Goal: Transaction & Acquisition: Register for event/course

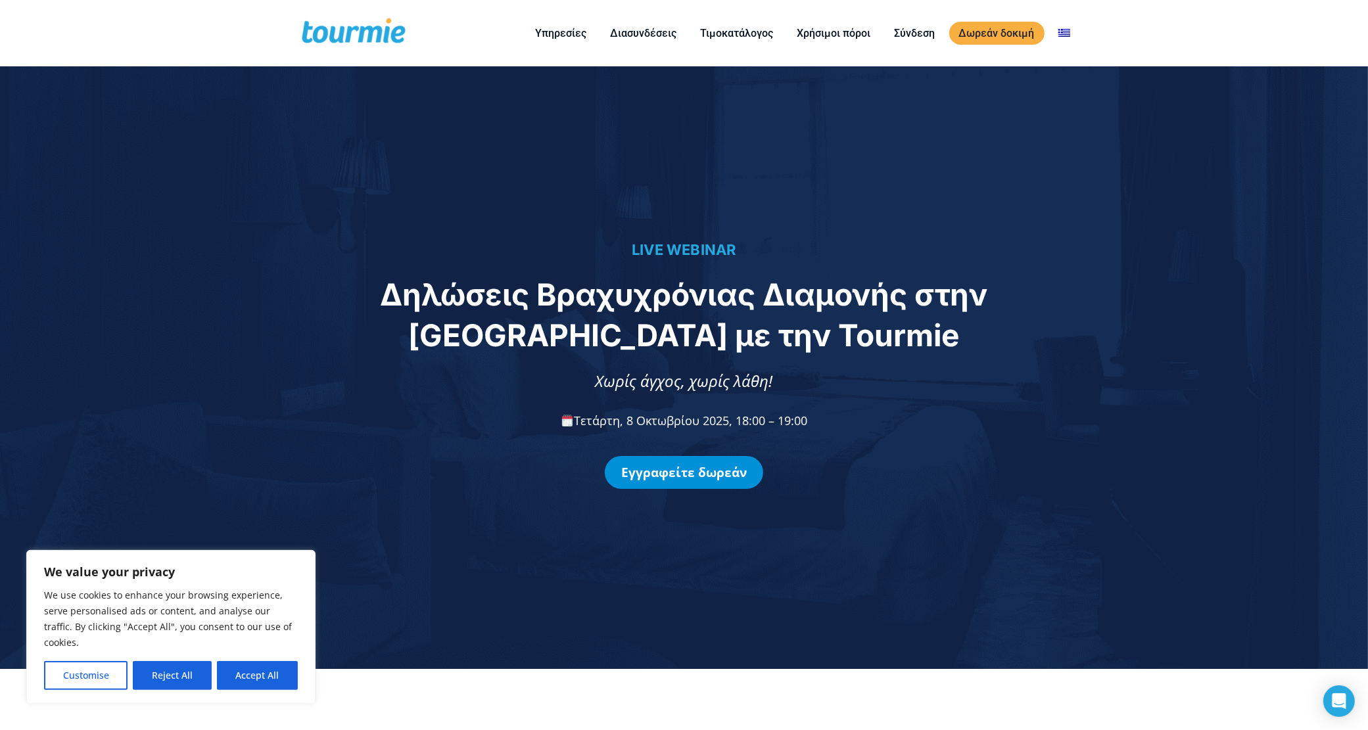
click at [684, 475] on link "Εγγραφείτε δωρεάν" at bounding box center [684, 472] width 158 height 33
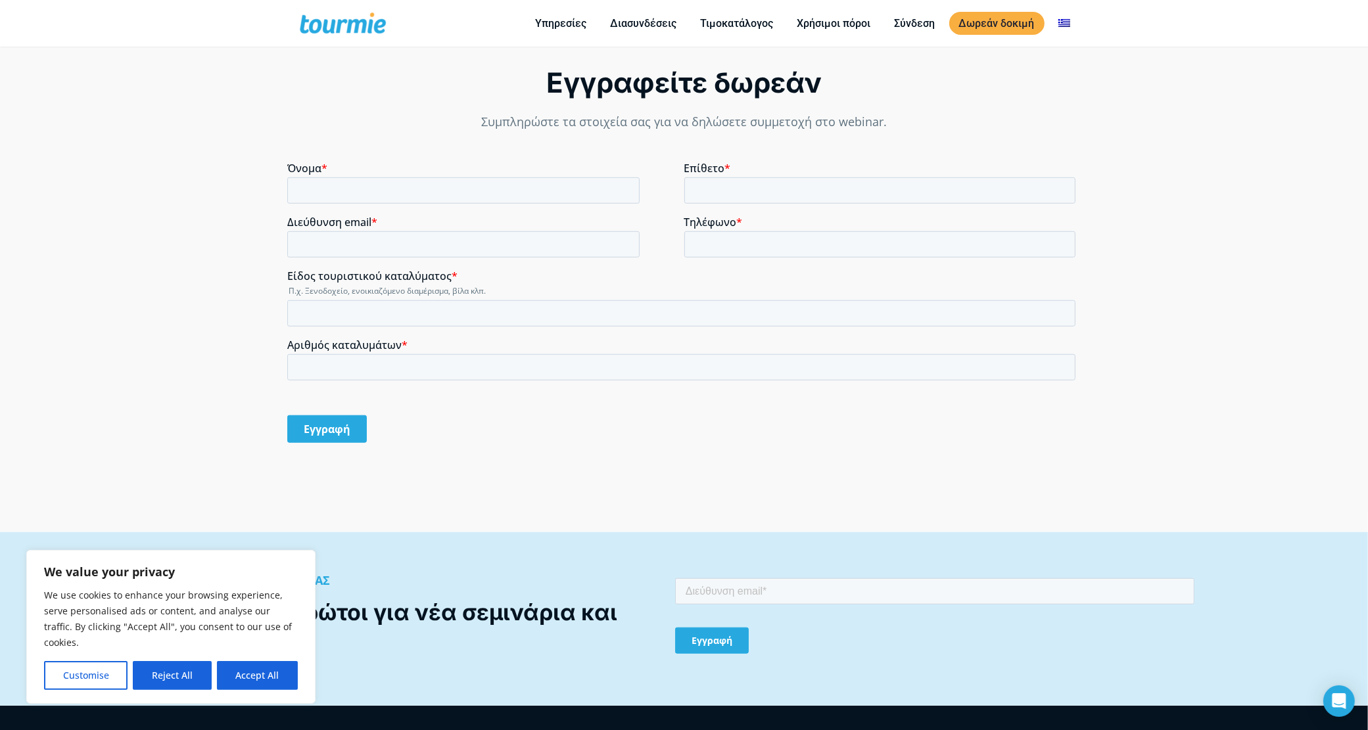
scroll to position [1159, 0]
click at [461, 199] on input "Όνομα *" at bounding box center [463, 190] width 352 height 26
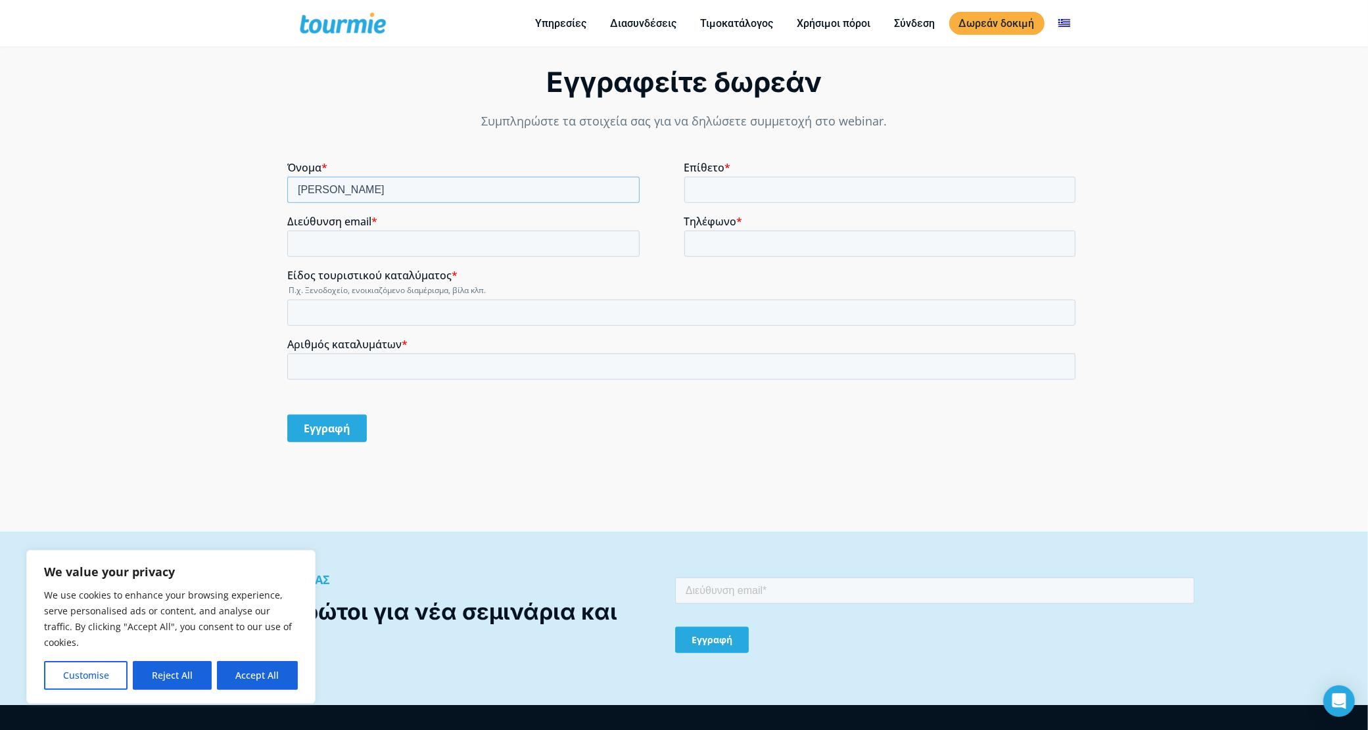
type input "[PERSON_NAME]"
click at [456, 237] on input "Διεύθυνση email *" at bounding box center [463, 244] width 352 height 26
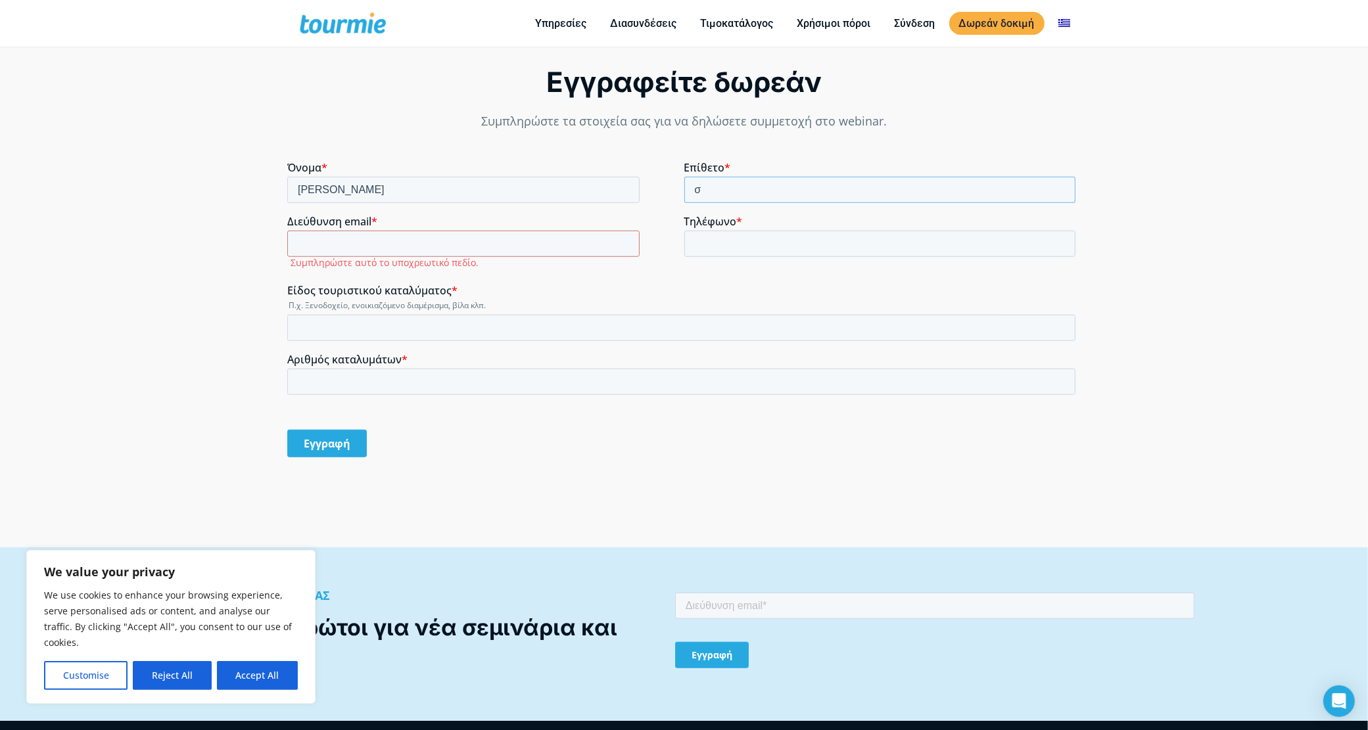
drag, startPoint x: 718, startPoint y: 189, endPoint x: 594, endPoint y: 207, distance: 124.9
click at [596, 207] on fieldset "Όνομα * [PERSON_NAME] * σ" at bounding box center [683, 188] width 793 height 54
type input "γ"
click at [584, 244] on input "Διεύθυνση email *" at bounding box center [463, 244] width 352 height 26
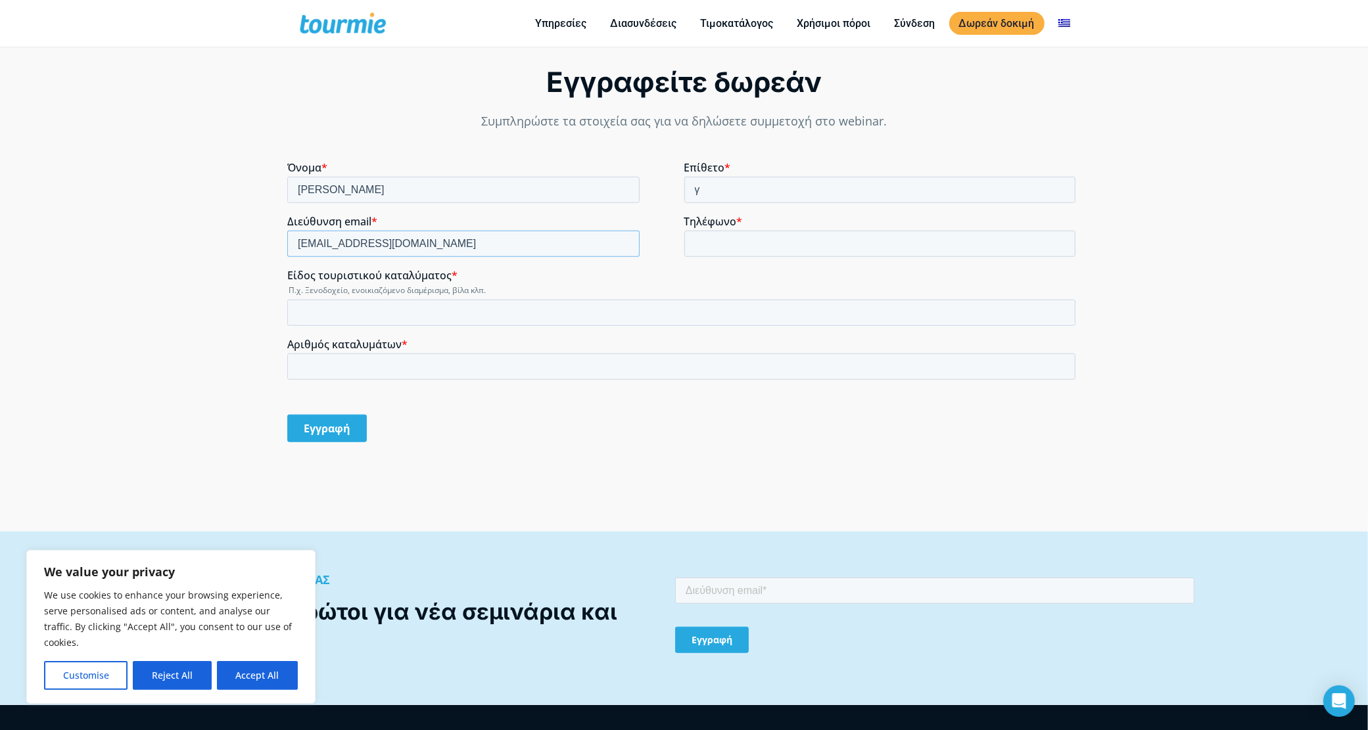
type input "[EMAIL_ADDRESS][DOMAIN_NAME]"
type input "6978224038"
click at [458, 304] on input "Είδος τουριστικού καταλύματος *" at bounding box center [681, 313] width 788 height 26
click at [466, 370] on input "Αριθμός καταλυμάτων *" at bounding box center [681, 379] width 788 height 26
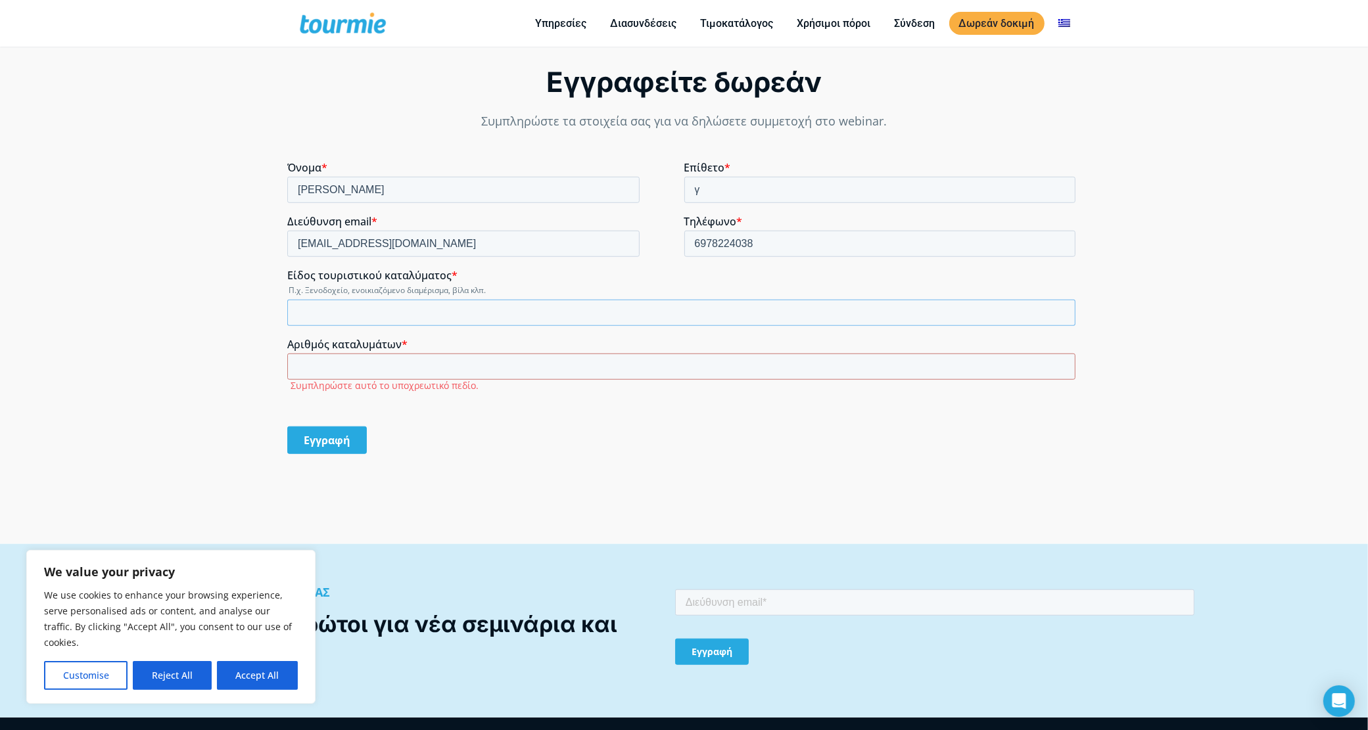
click at [482, 304] on input "Είδος τουριστικού καταλύματος *" at bounding box center [681, 313] width 788 height 26
type input "διαμερισμα"
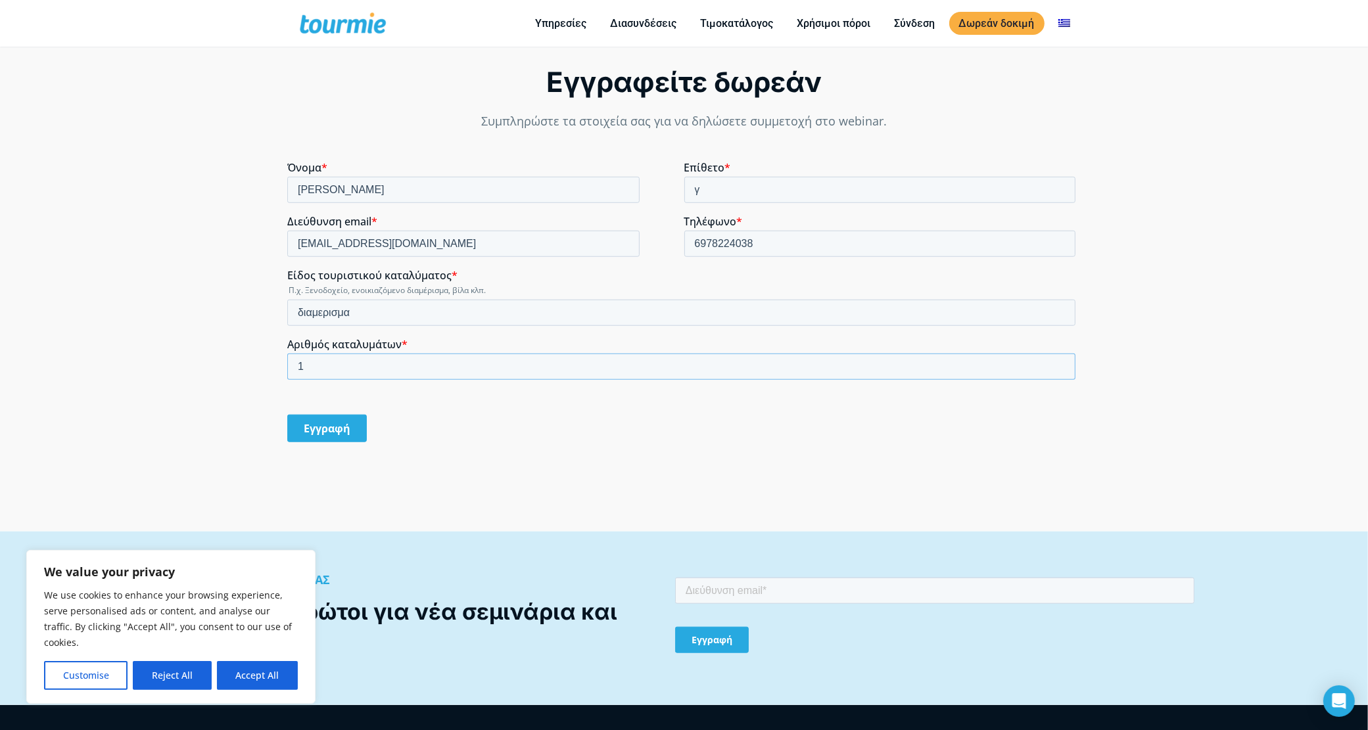
type input "1"
click at [640, 406] on div "Εγγραφή" at bounding box center [683, 429] width 793 height 50
click at [341, 429] on input "Εγγραφή" at bounding box center [327, 429] width 80 height 28
